Goal: Task Accomplishment & Management: Use online tool/utility

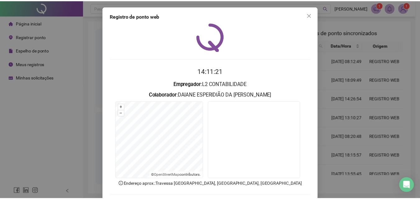
scroll to position [30, 0]
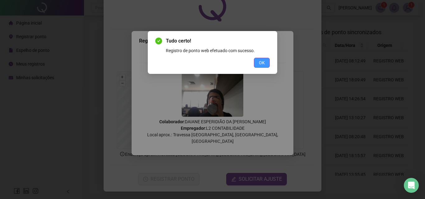
click at [261, 64] on span "OK" at bounding box center [262, 62] width 6 height 7
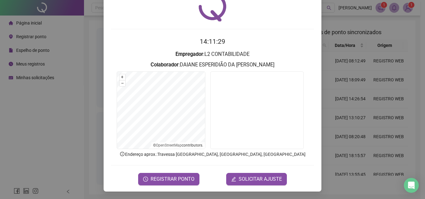
drag, startPoint x: 79, startPoint y: 118, endPoint x: 44, endPoint y: 57, distance: 70.7
click at [79, 118] on div "Registro de ponto web 14:11:29 Empregador : L2 CONTABILIDADE Colaborador : DAIA…" at bounding box center [212, 99] width 425 height 199
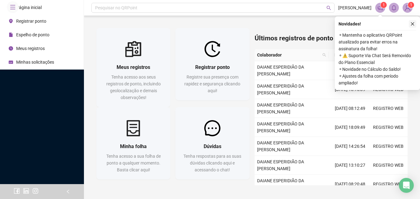
click at [411, 24] on icon "close" at bounding box center [413, 24] width 4 height 4
